Goal: Check status: Check status

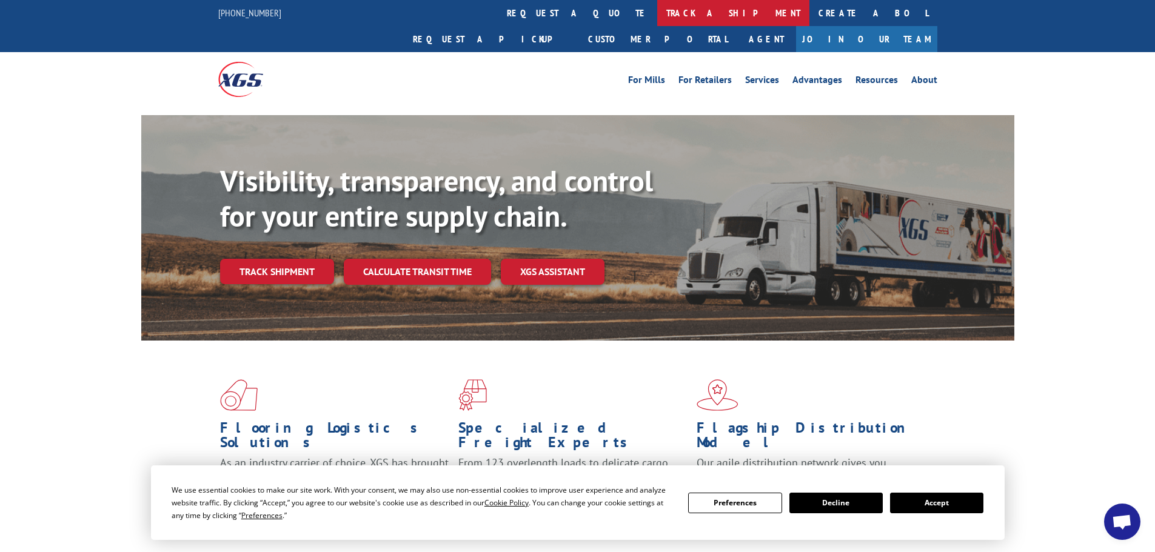
click at [657, 15] on link "track a shipment" at bounding box center [733, 13] width 152 height 26
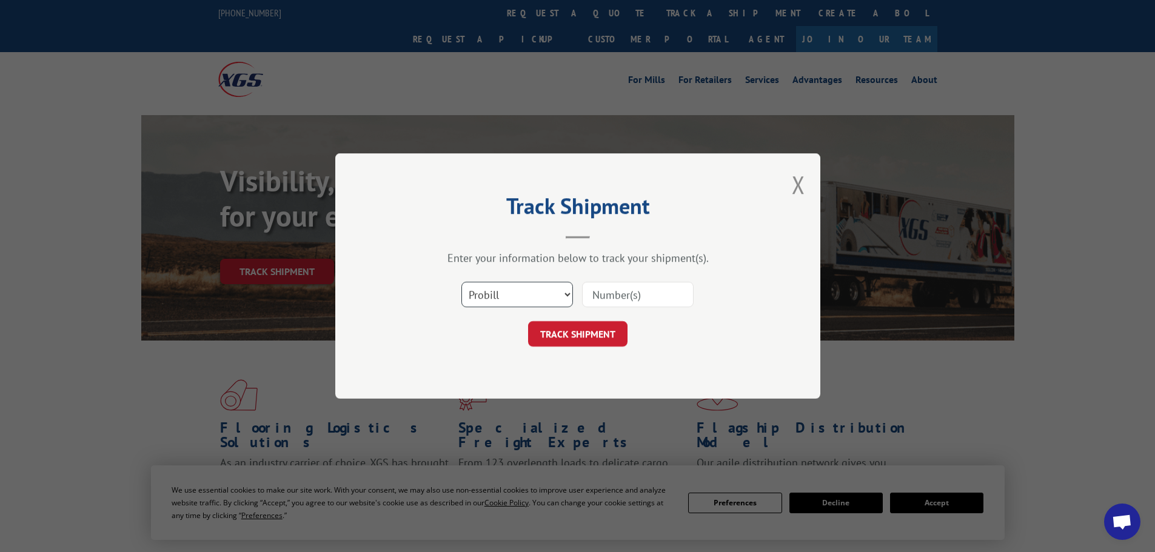
click at [503, 286] on select "Select category... Probill BOL PO" at bounding box center [517, 294] width 112 height 25
select select "bol"
click at [461, 282] on select "Select category... Probill BOL PO" at bounding box center [517, 294] width 112 height 25
click at [608, 293] on input at bounding box center [638, 294] width 112 height 25
paste input "5238584"
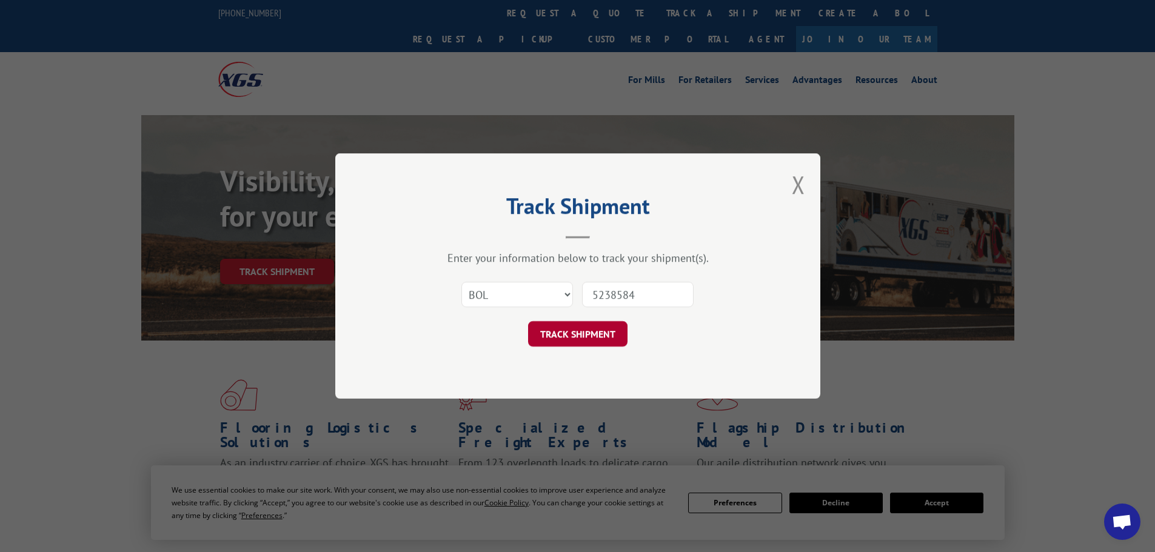
type input "5238584"
click at [610, 332] on button "TRACK SHIPMENT" at bounding box center [577, 333] width 99 height 25
